Goal: Navigation & Orientation: Find specific page/section

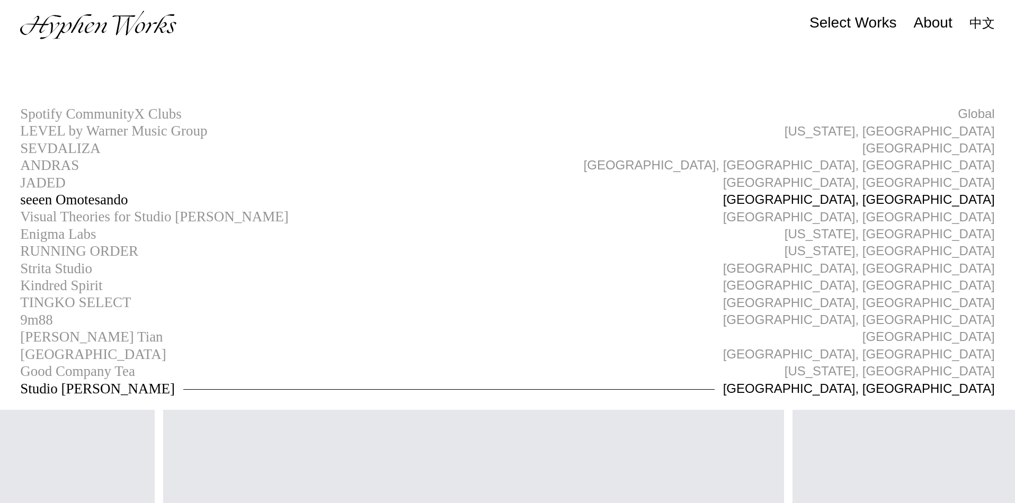
click at [80, 201] on div "seeen Omotesando" at bounding box center [74, 200] width 108 height 16
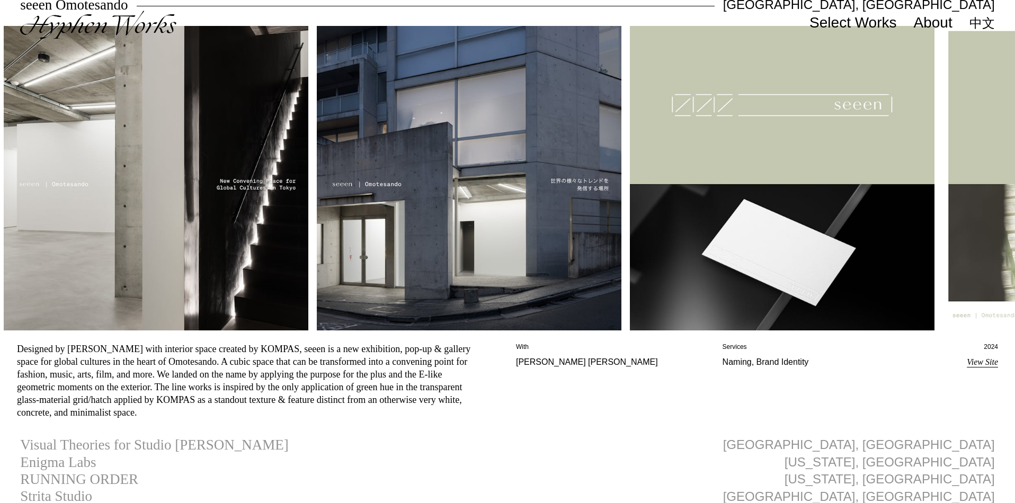
scroll to position [226, 0]
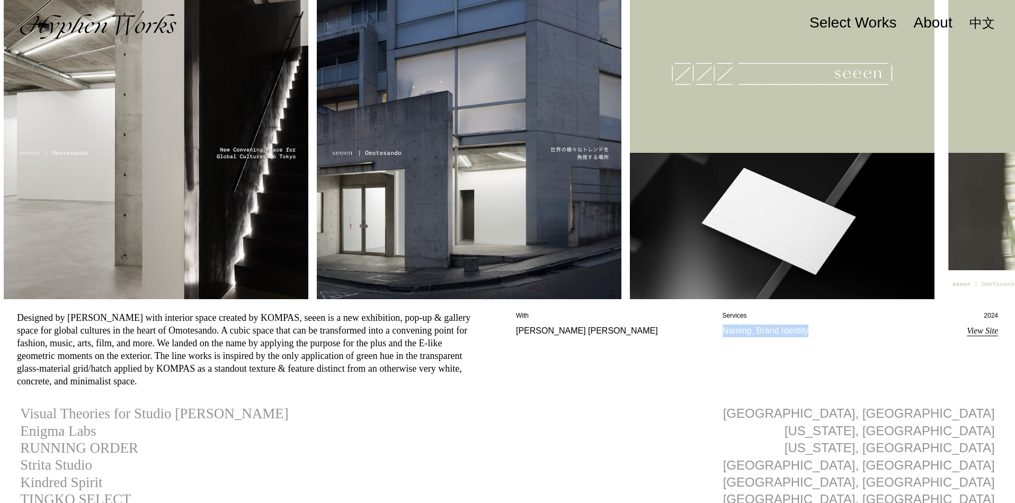
drag, startPoint x: 723, startPoint y: 335, endPoint x: 817, endPoint y: 331, distance: 94.4
click at [817, 331] on p "Naming, Brand Identity" at bounding box center [818, 331] width 190 height 13
click at [619, 333] on p "[PERSON_NAME] [PERSON_NAME]" at bounding box center [611, 331] width 190 height 13
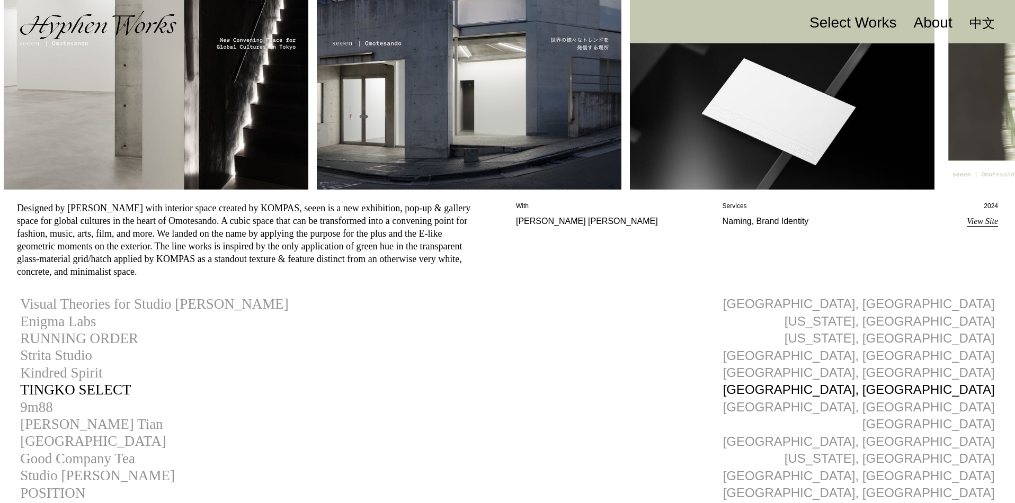
scroll to position [383, 0]
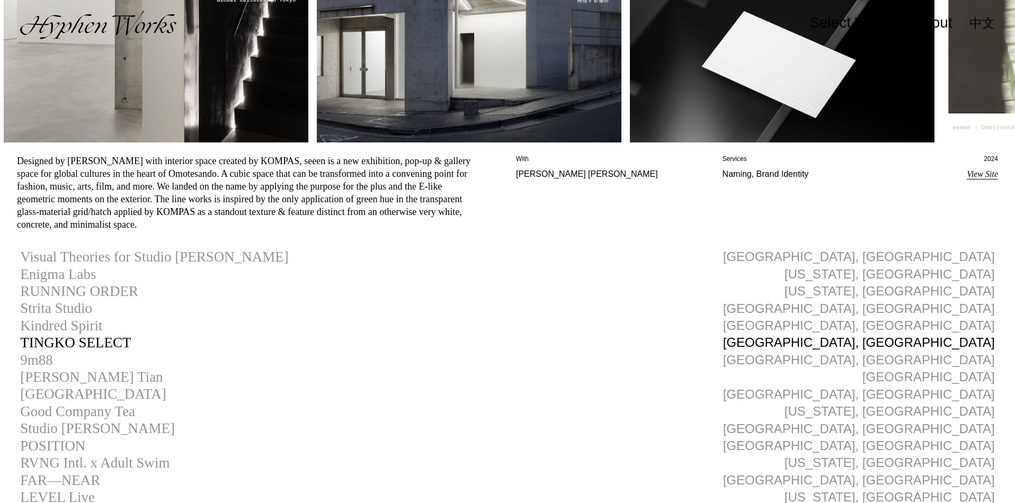
click at [91, 342] on div "TINGKO SELECT" at bounding box center [75, 343] width 111 height 16
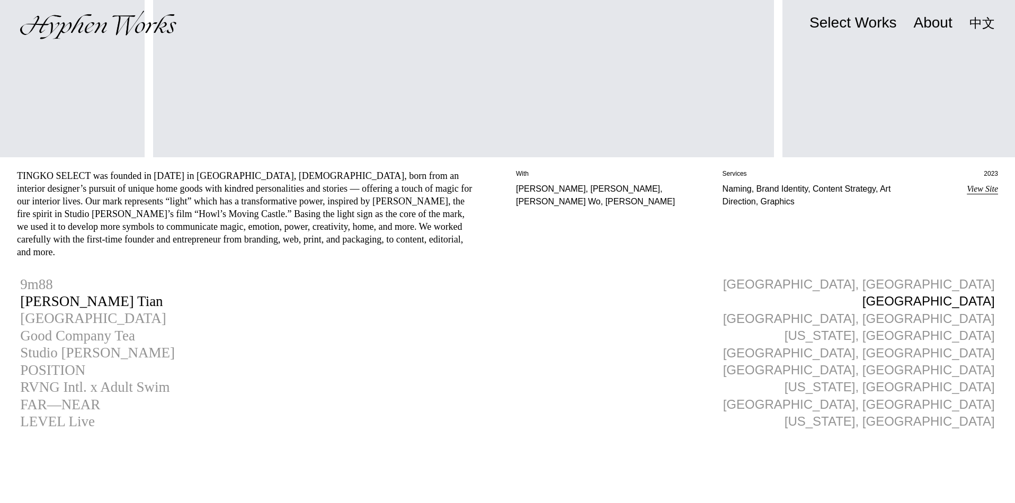
scroll to position [497, 0]
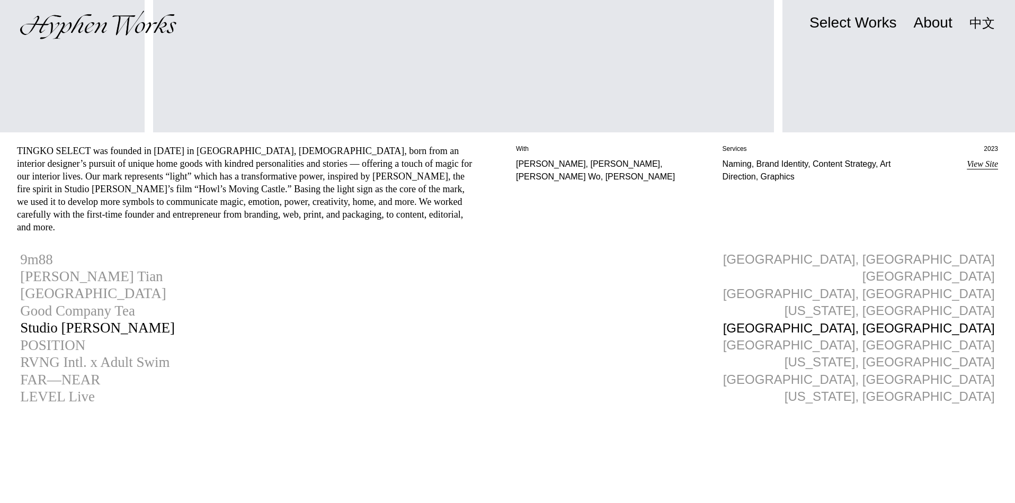
click at [61, 320] on div "Studio [PERSON_NAME]" at bounding box center [97, 328] width 155 height 16
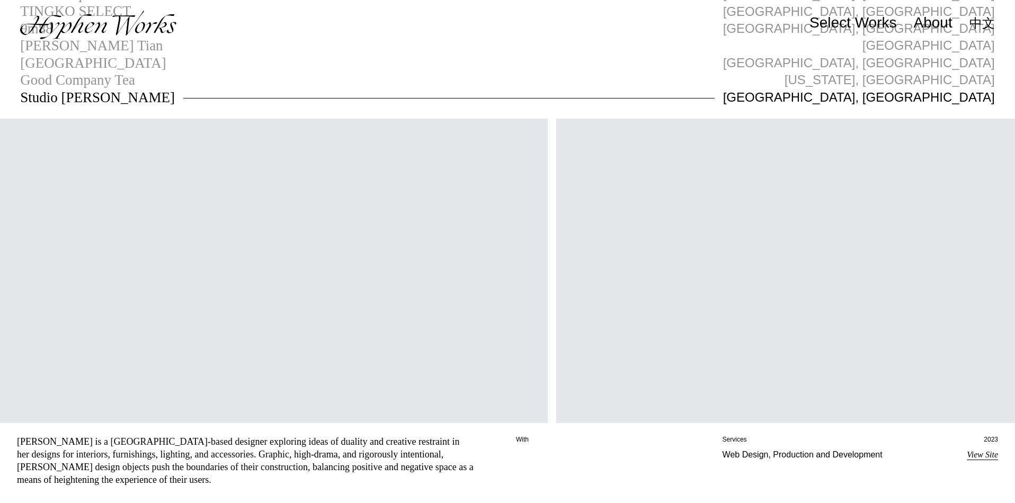
scroll to position [0, 1806]
